Goal: Task Accomplishment & Management: Use online tool/utility

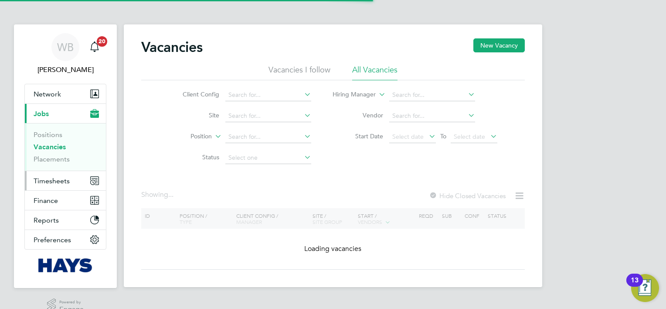
click at [69, 178] on button "Timesheets" at bounding box center [65, 180] width 81 height 19
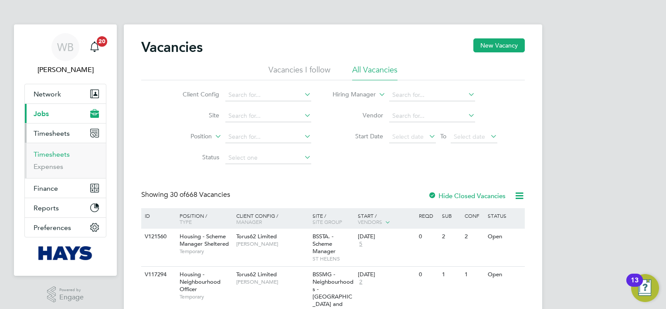
click at [62, 153] on link "Timesheets" at bounding box center [52, 154] width 36 height 8
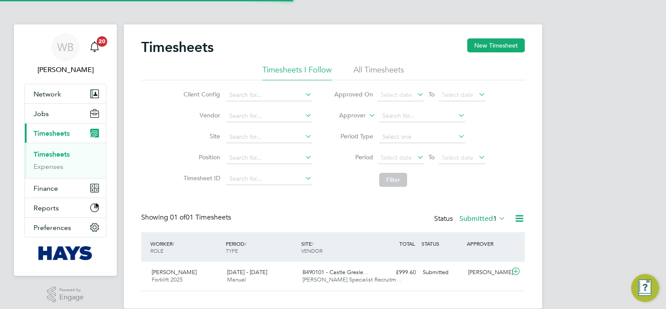
scroll to position [22, 76]
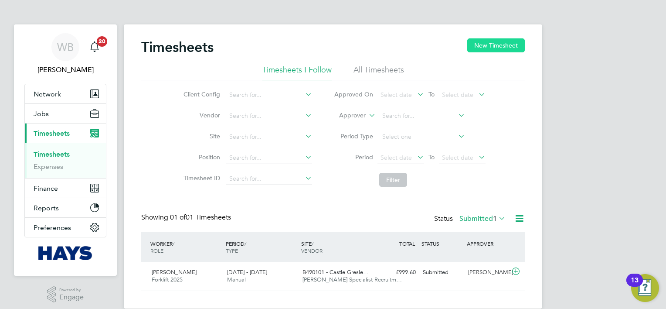
click at [490, 44] on button "New Timesheet" at bounding box center [496, 45] width 58 height 14
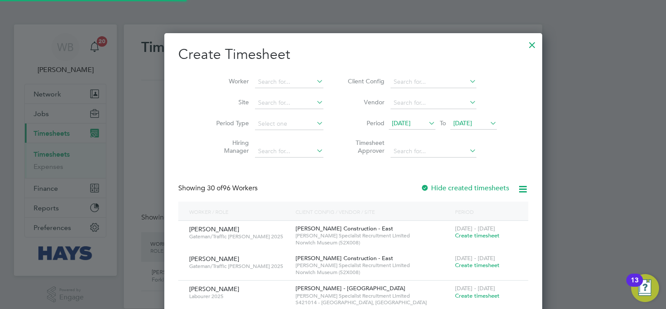
scroll to position [1661, 337]
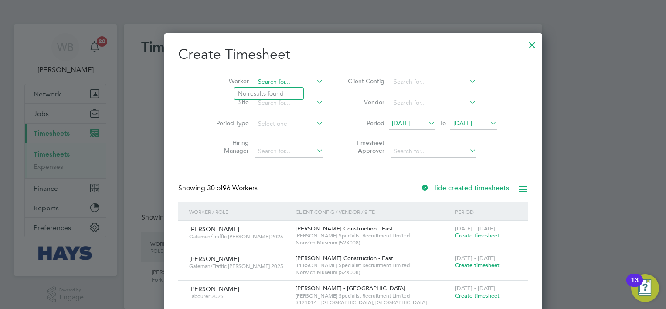
click at [265, 83] on input at bounding box center [289, 82] width 68 height 12
click at [272, 81] on input "[PERSON_NAME]" at bounding box center [289, 82] width 68 height 12
type input "[PERSON_NAME]"
click at [315, 82] on icon at bounding box center [315, 81] width 0 height 12
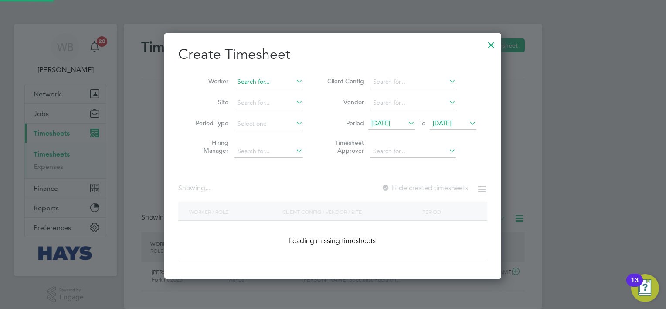
scroll to position [245, 337]
click at [268, 87] on input at bounding box center [268, 82] width 68 height 12
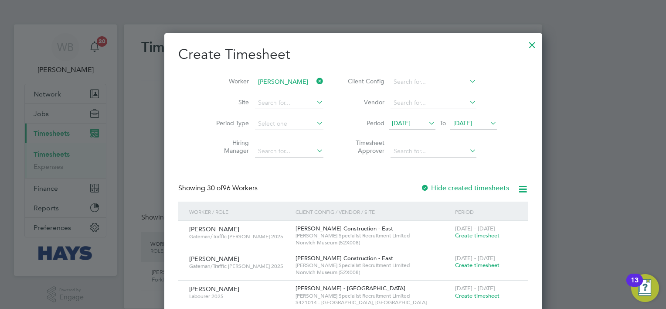
type input "[PERSON_NAME]"
